Goal: Check status: Check status

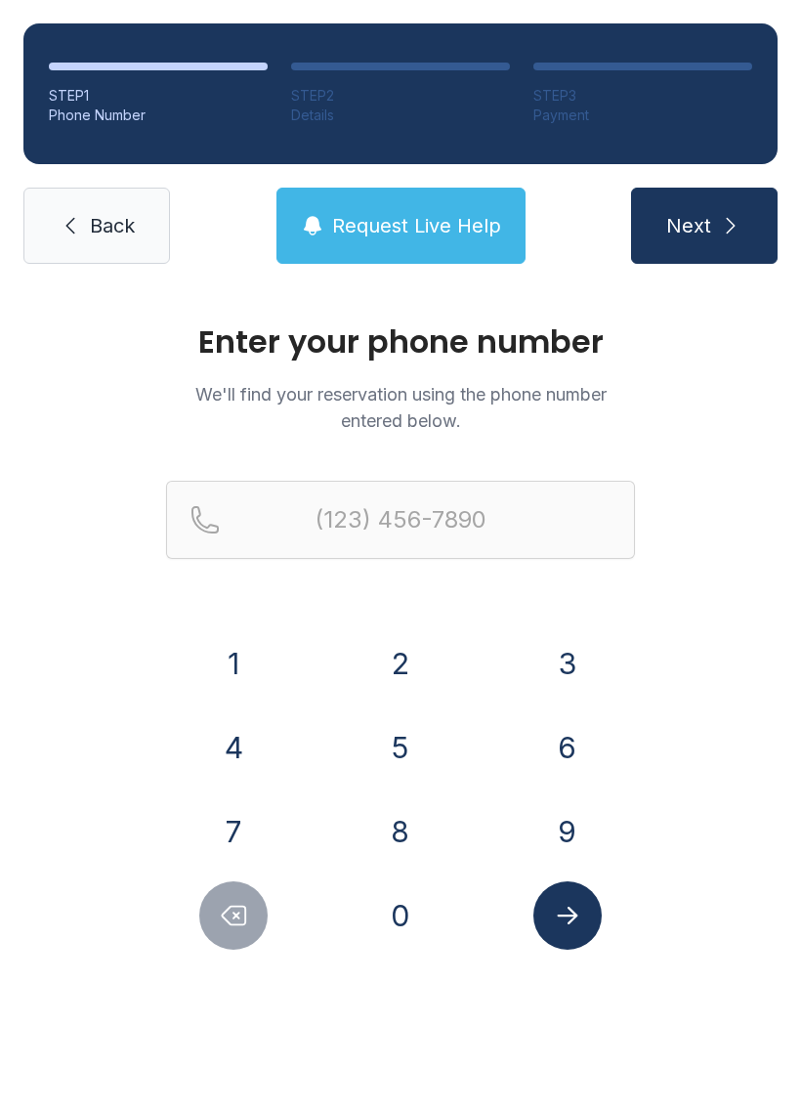
click at [399, 659] on button "2" at bounding box center [400, 663] width 68 height 68
click at [556, 616] on div "(2" at bounding box center [400, 551] width 469 height 141
click at [546, 830] on button "9" at bounding box center [568, 831] width 68 height 68
click at [210, 918] on button "Delete number" at bounding box center [233, 915] width 68 height 68
click at [578, 650] on button "3" at bounding box center [568, 663] width 68 height 68
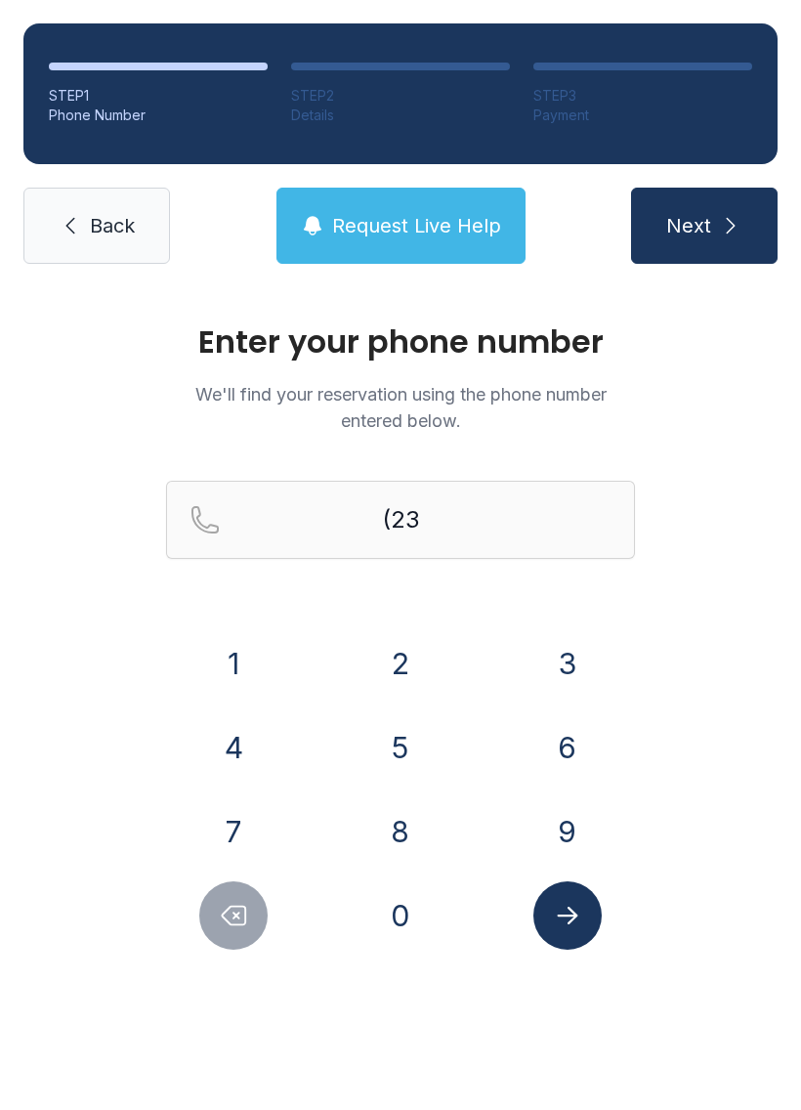
click at [567, 833] on button "9" at bounding box center [568, 831] width 68 height 68
click at [407, 831] on button "8" at bounding box center [400, 831] width 68 height 68
click at [571, 838] on button "9" at bounding box center [568, 831] width 68 height 68
click at [403, 835] on button "8" at bounding box center [400, 831] width 68 height 68
click at [405, 668] on button "2" at bounding box center [400, 663] width 68 height 68
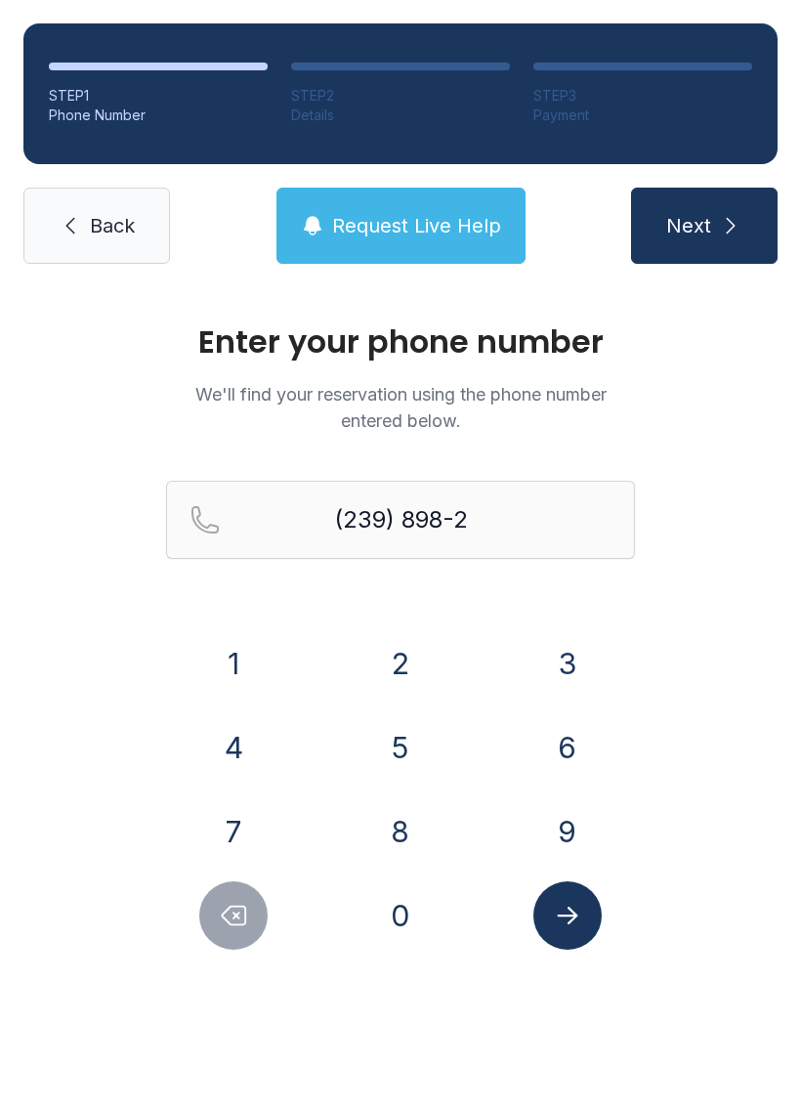
click at [238, 662] on button "1" at bounding box center [233, 663] width 68 height 68
click at [232, 751] on button "4" at bounding box center [233, 747] width 68 height 68
click at [406, 661] on button "2" at bounding box center [400, 663] width 68 height 68
type input "[PHONE_NUMBER]"
click at [569, 932] on button "Submit lookup form" at bounding box center [568, 915] width 68 height 68
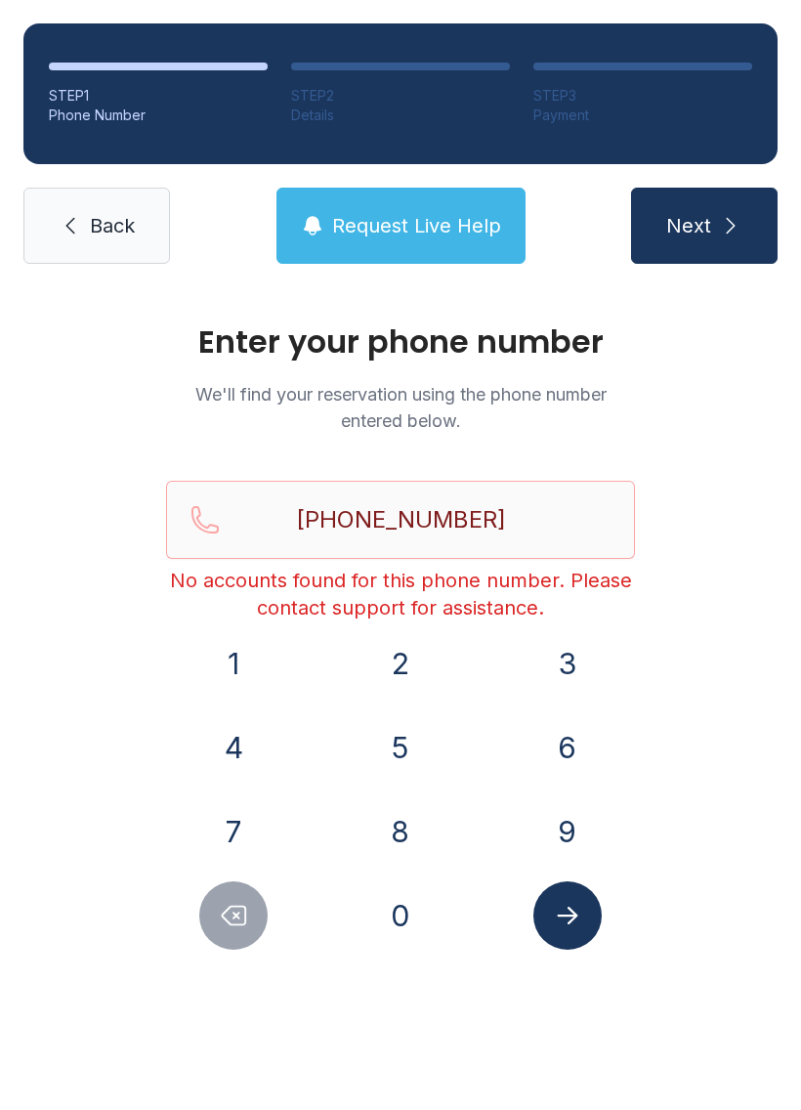
click at [393, 203] on button "Request Live Help" at bounding box center [401, 226] width 249 height 76
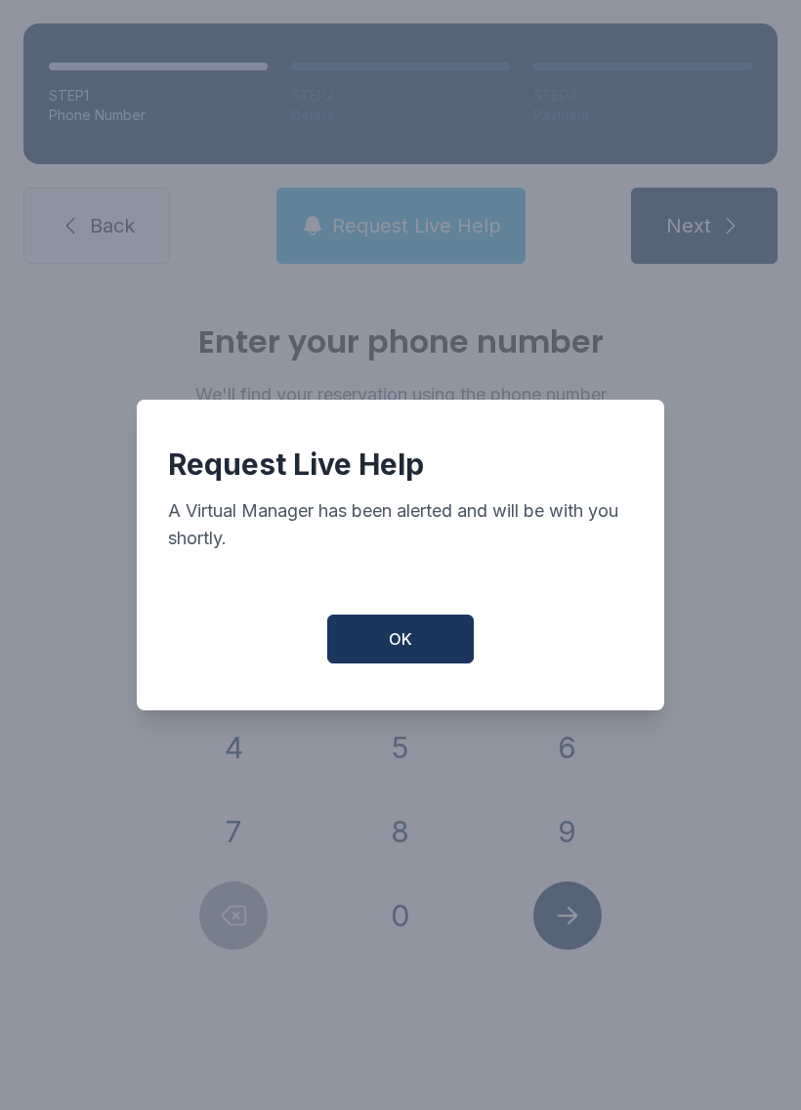
click at [393, 663] on button "OK" at bounding box center [400, 639] width 147 height 49
